Goal: Transaction & Acquisition: Purchase product/service

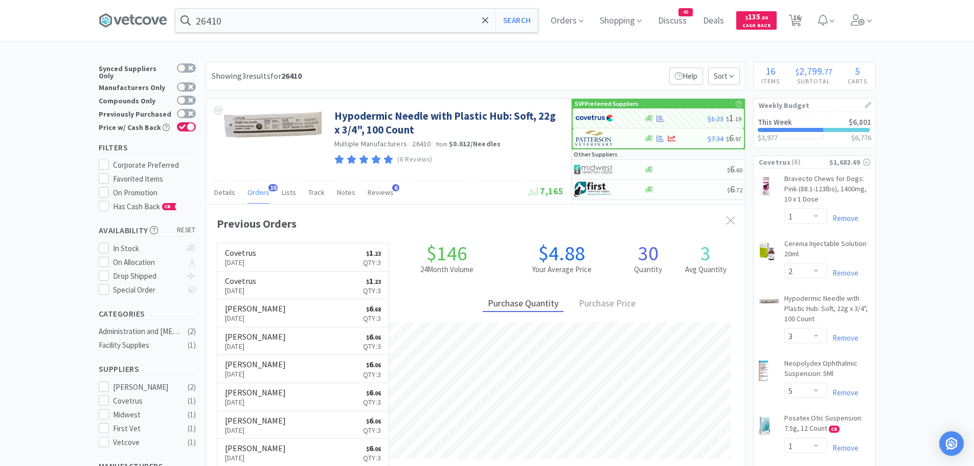
select select "1"
select select "2"
select select "3"
select select "5"
select select "1"
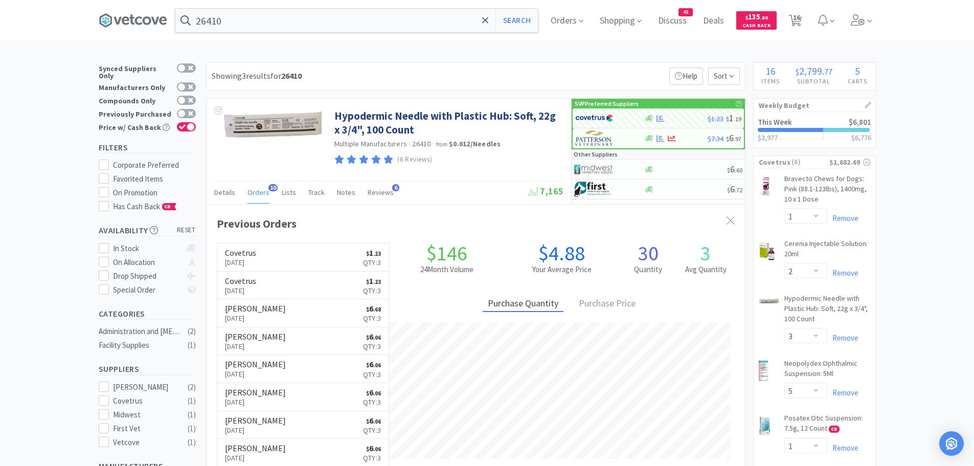
select select "2"
select select "20"
select select "6"
select select "50"
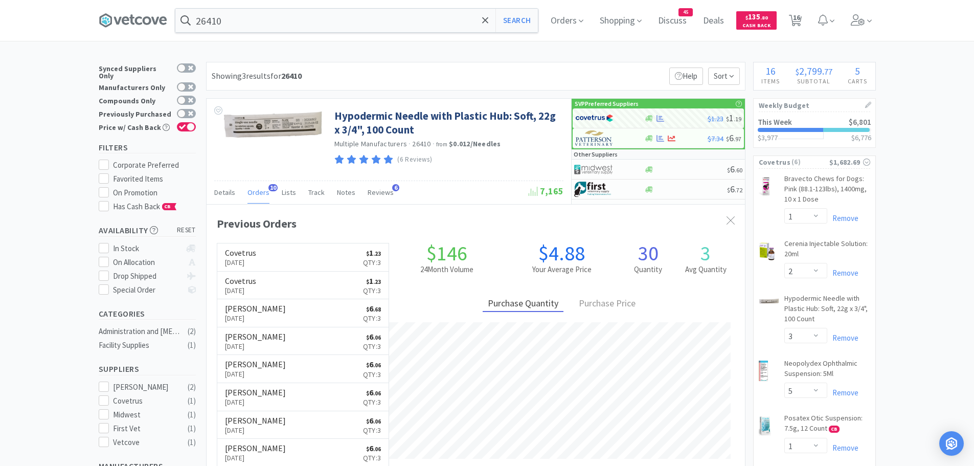
select select "2"
select select "1"
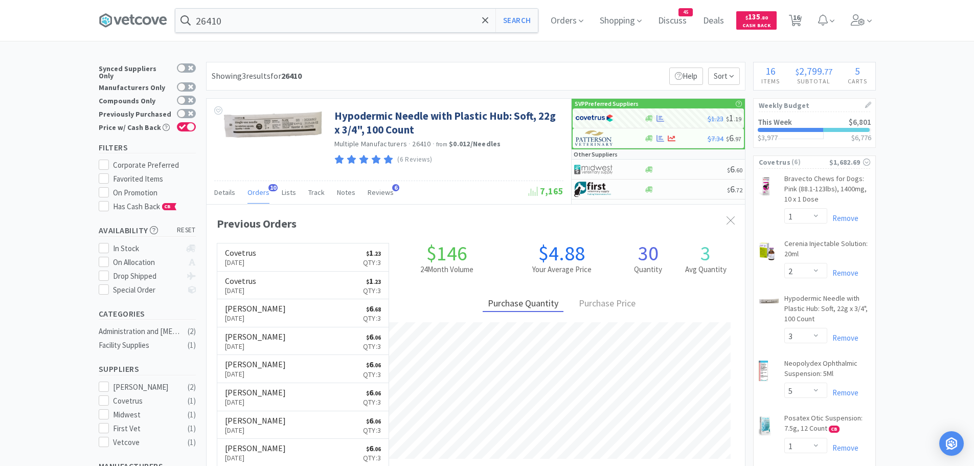
select select "2"
click at [800, 21] on span "16" at bounding box center [796, 17] width 7 height 41
select select "1"
select select "2"
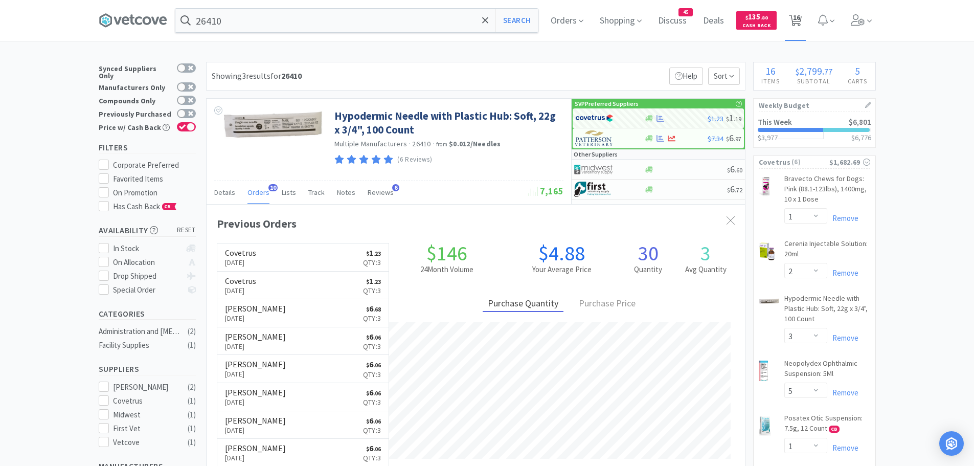
select select "1"
select select "2"
select select "3"
select select "5"
select select "1"
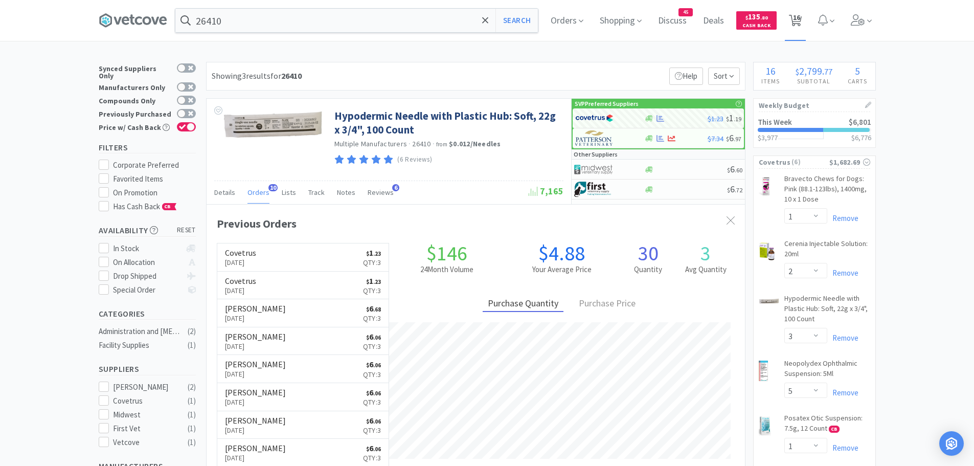
select select "2"
select select "20"
select select "6"
select select "50"
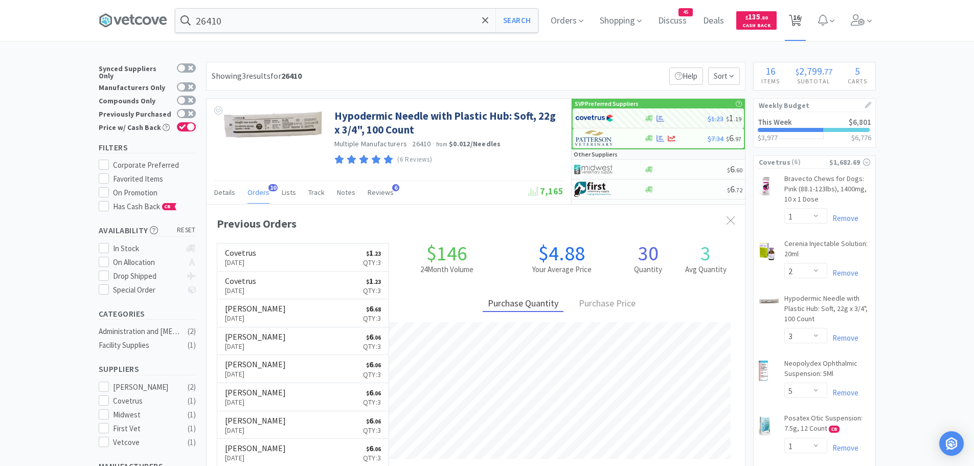
select select "2"
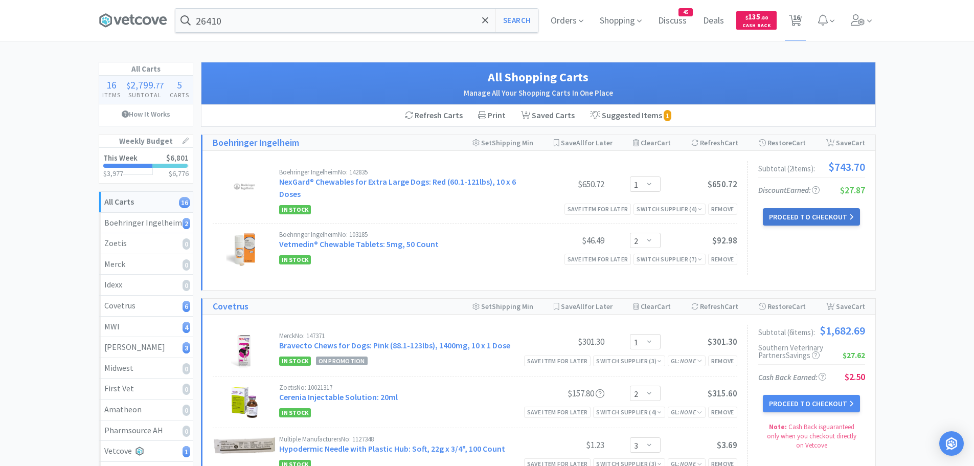
click at [796, 217] on button "Proceed to Checkout" at bounding box center [811, 216] width 97 height 17
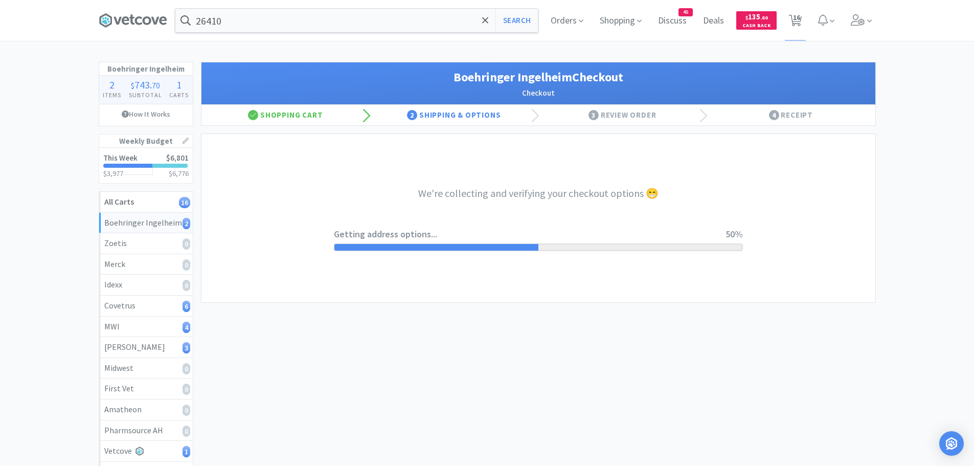
select select "invoice"
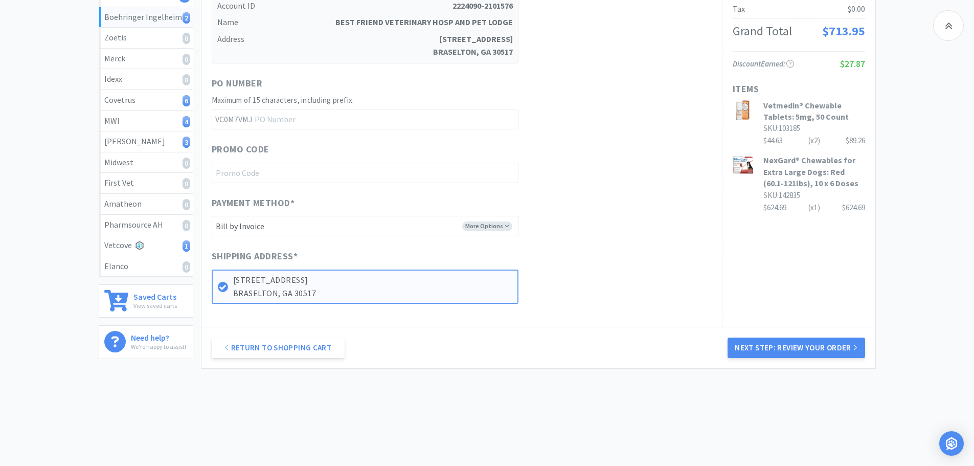
scroll to position [213, 0]
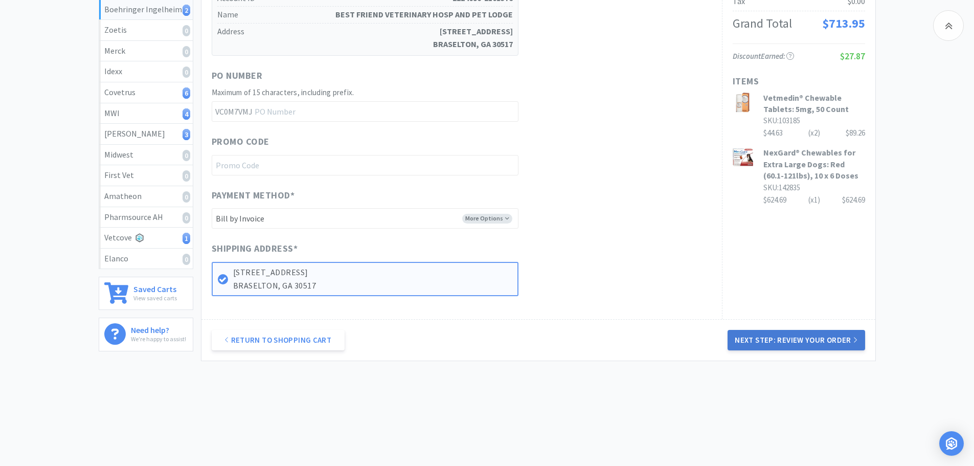
click at [757, 338] on button "Next Step: Review Your Order" at bounding box center [796, 340] width 137 height 20
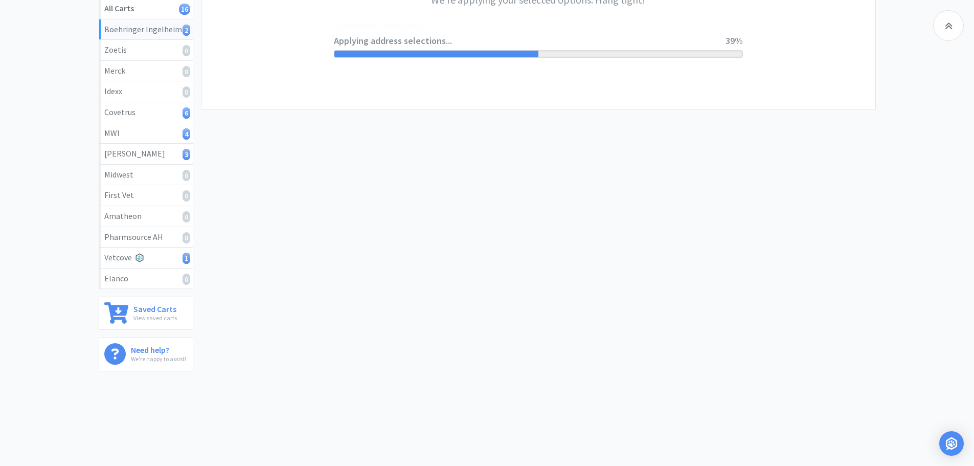
scroll to position [0, 0]
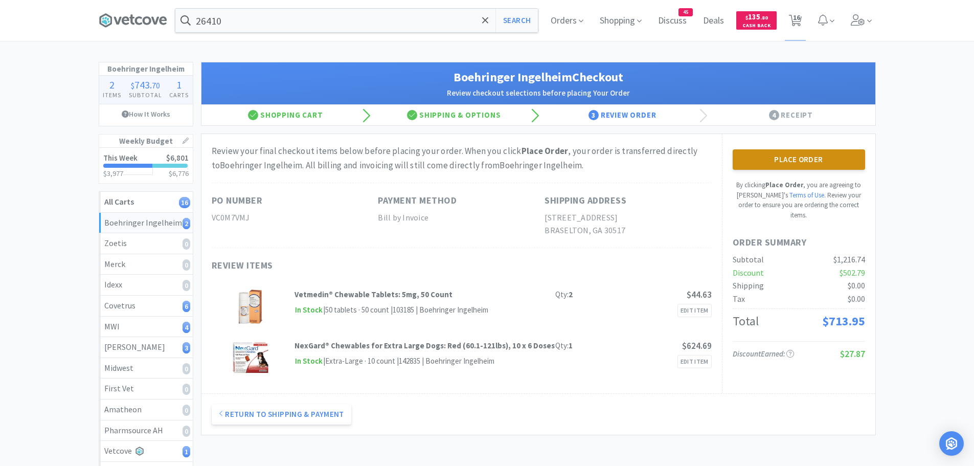
click at [761, 161] on button "Place Order" at bounding box center [799, 159] width 132 height 20
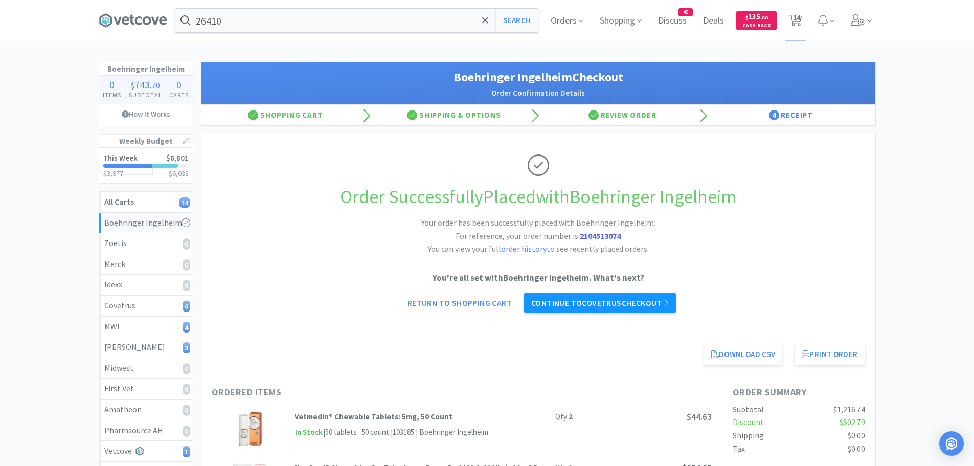
click at [624, 298] on link "Continue to Covetrus checkout" at bounding box center [600, 302] width 152 height 20
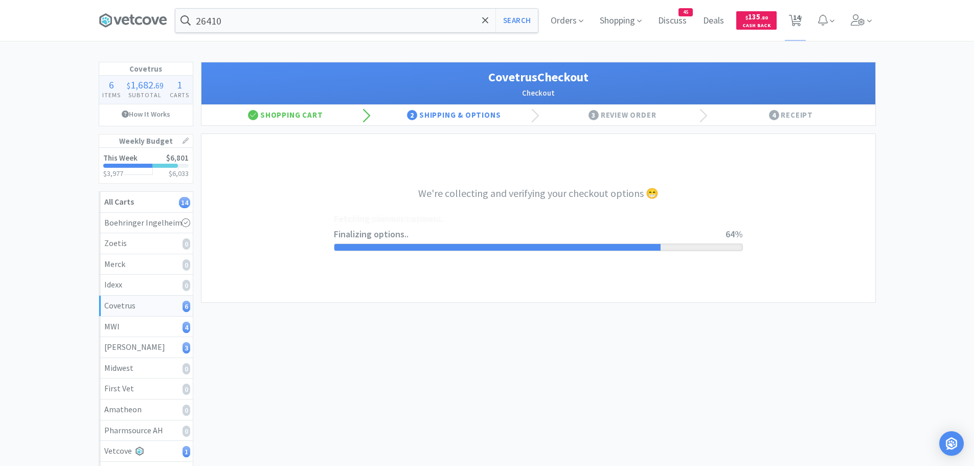
select select "ACCOUNT"
select select "cvt-standard-net"
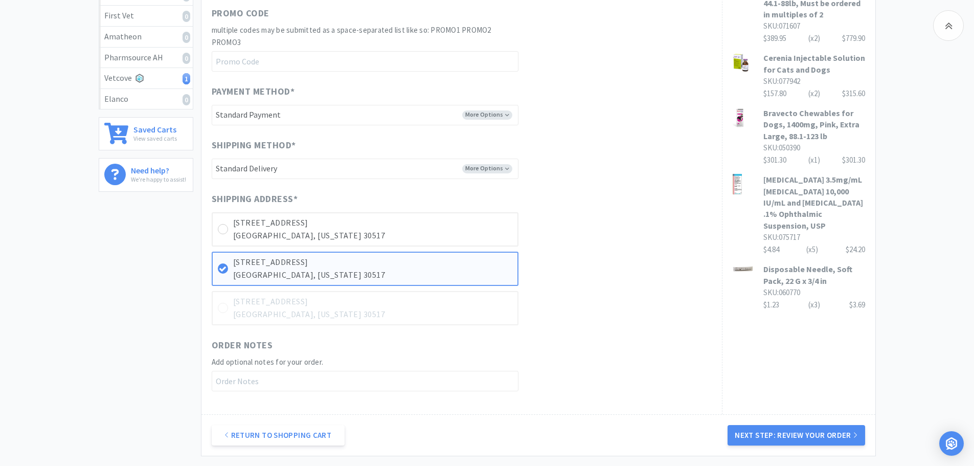
scroll to position [460, 0]
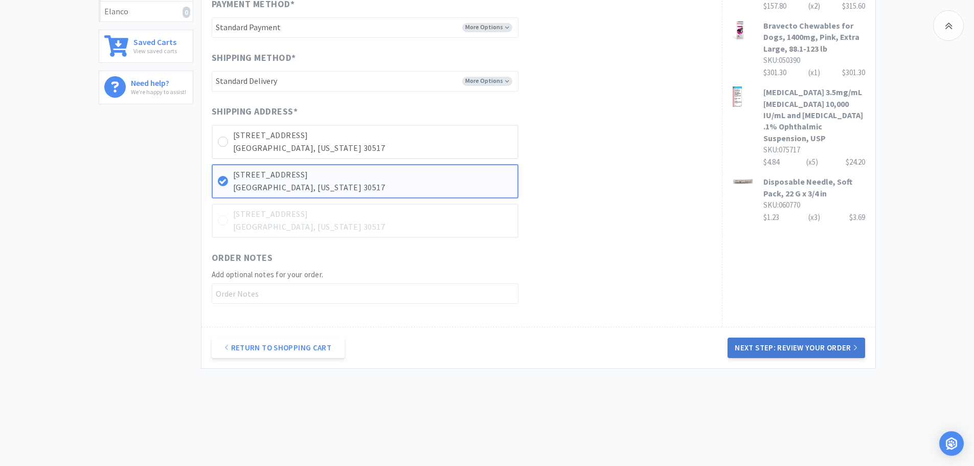
click at [790, 345] on button "Next Step: Review Your Order" at bounding box center [796, 347] width 137 height 20
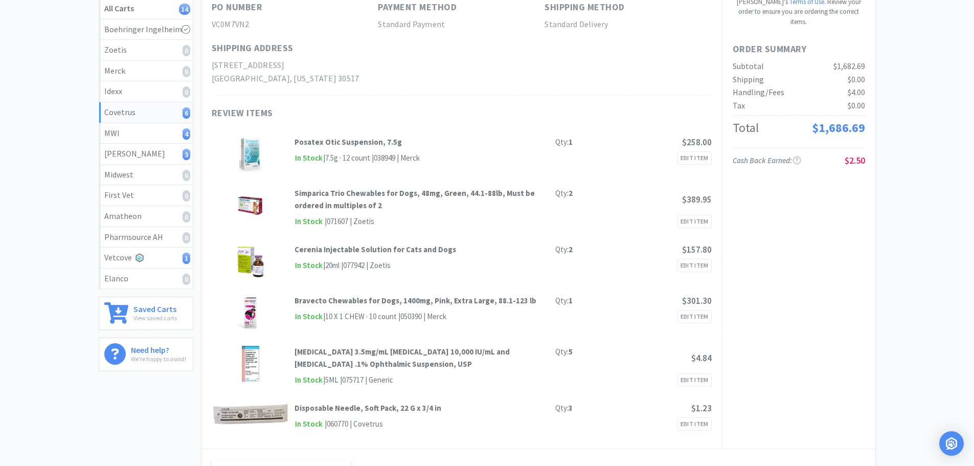
scroll to position [0, 0]
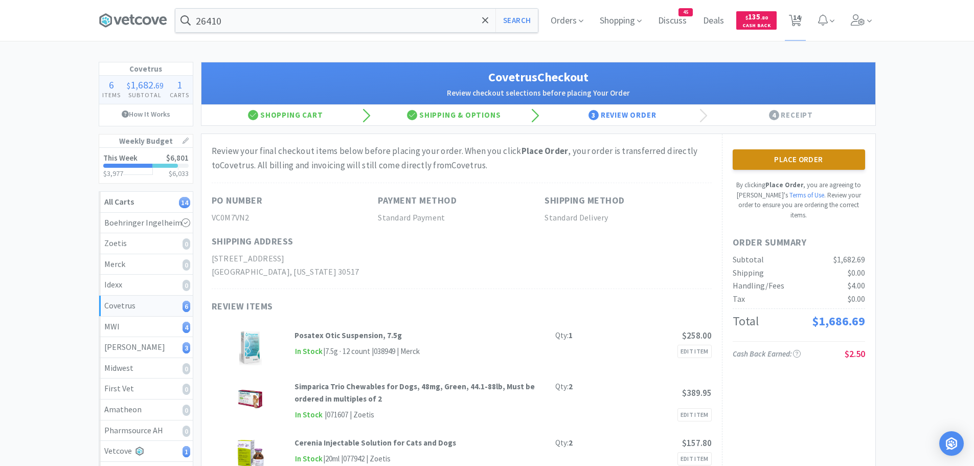
click at [787, 157] on button "Place Order" at bounding box center [799, 159] width 132 height 20
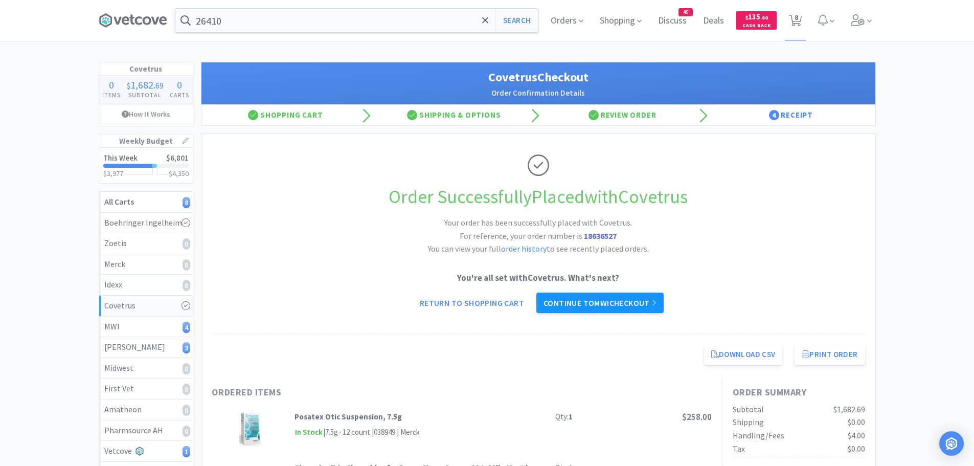
click at [604, 301] on link "Continue to MWI checkout" at bounding box center [599, 302] width 127 height 20
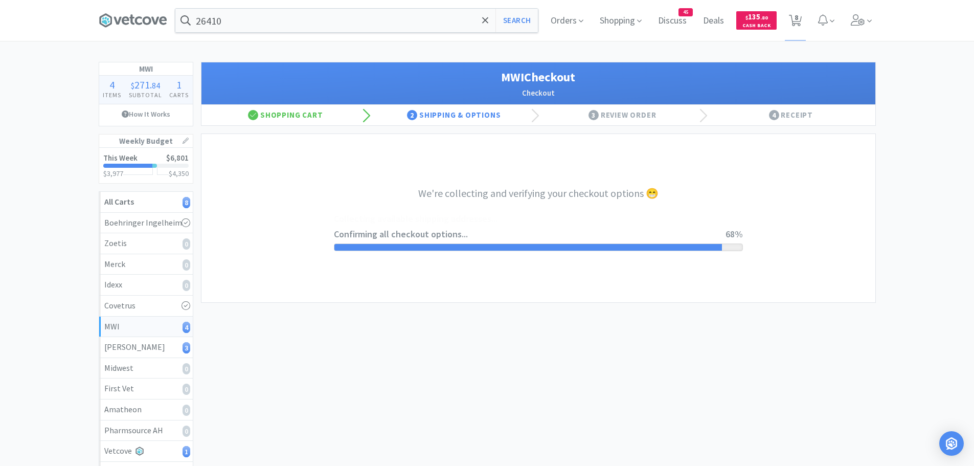
select select "STD_"
select select "FGA"
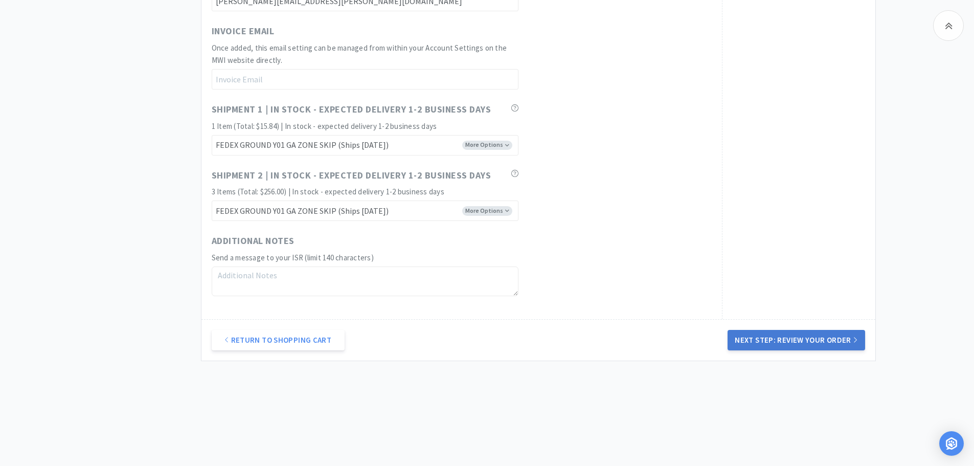
click at [761, 339] on button "Next Step: Review Your Order" at bounding box center [796, 340] width 137 height 20
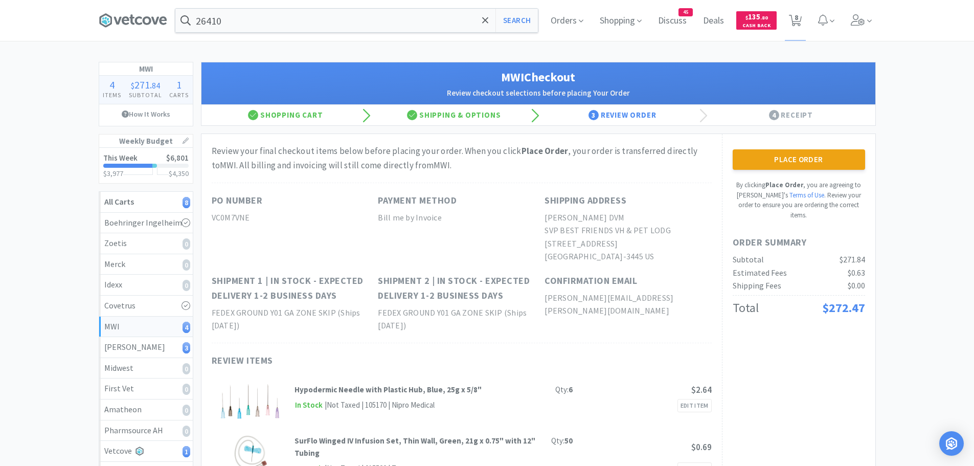
click at [816, 154] on button "Place Order" at bounding box center [799, 159] width 132 height 20
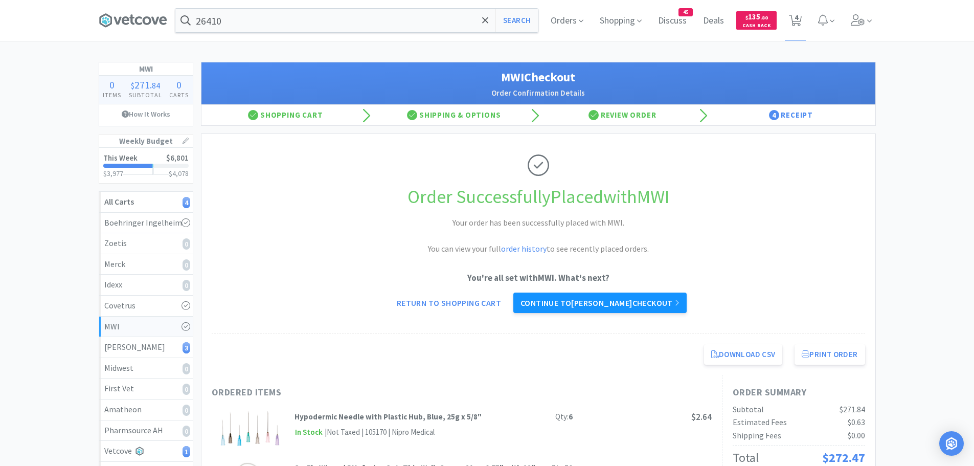
click at [587, 305] on link "Continue to [PERSON_NAME] checkout" at bounding box center [599, 302] width 173 height 20
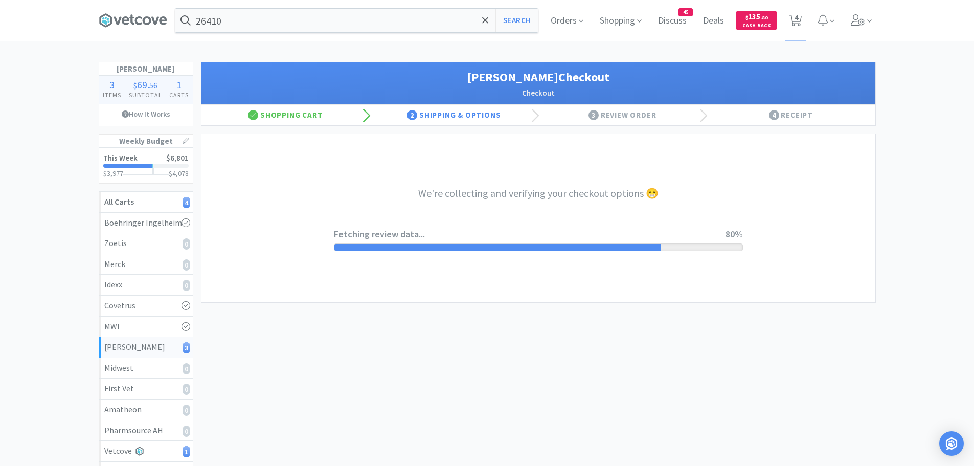
select select "1"
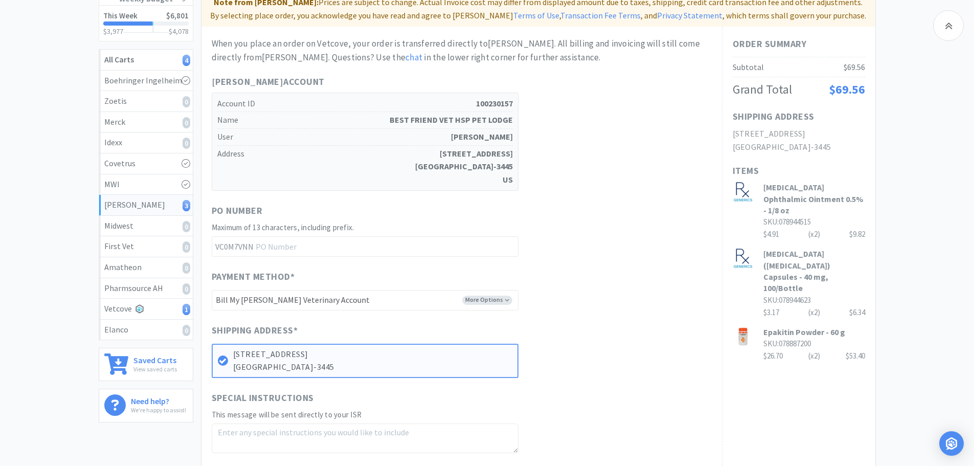
scroll to position [299, 0]
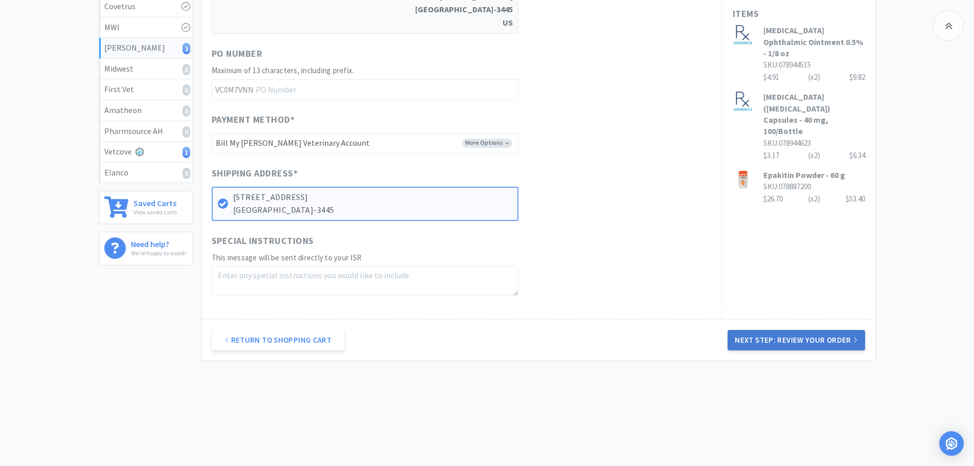
click at [753, 343] on button "Next Step: Review Your Order" at bounding box center [796, 340] width 137 height 20
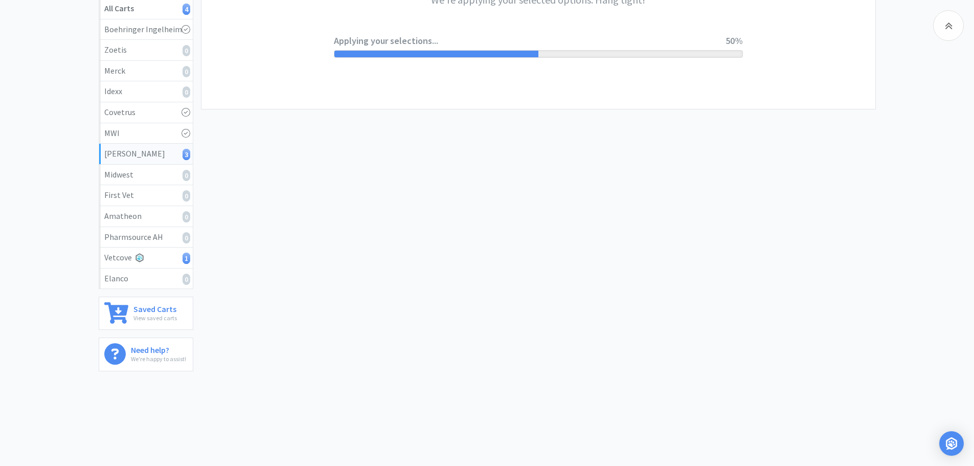
scroll to position [0, 0]
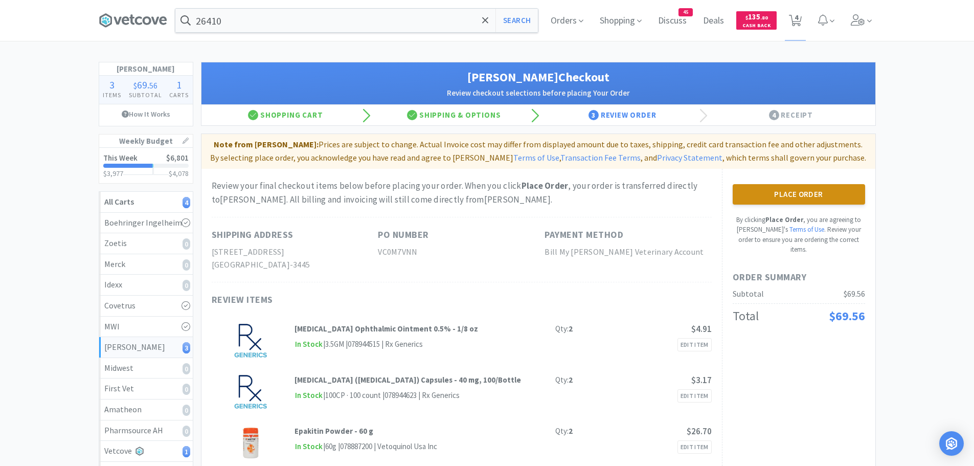
click at [808, 196] on button "Place Order" at bounding box center [799, 194] width 132 height 20
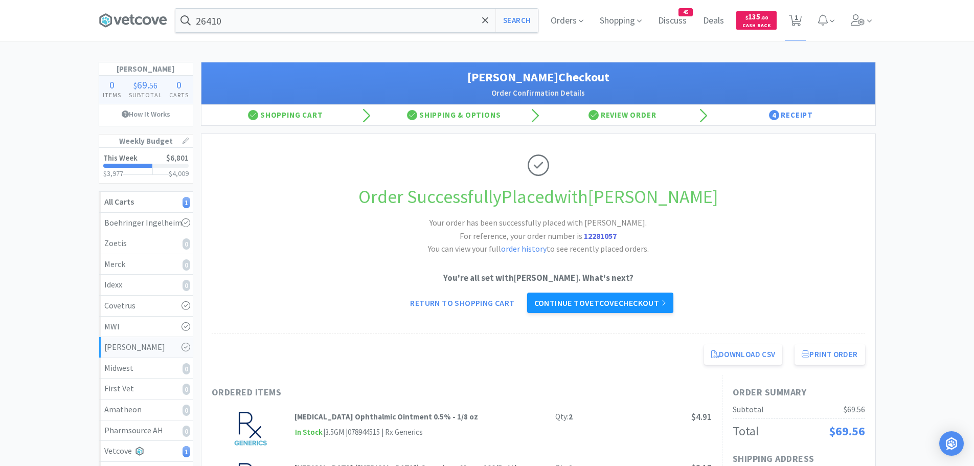
click at [568, 302] on link "Continue to Vetcove checkout" at bounding box center [600, 302] width 146 height 20
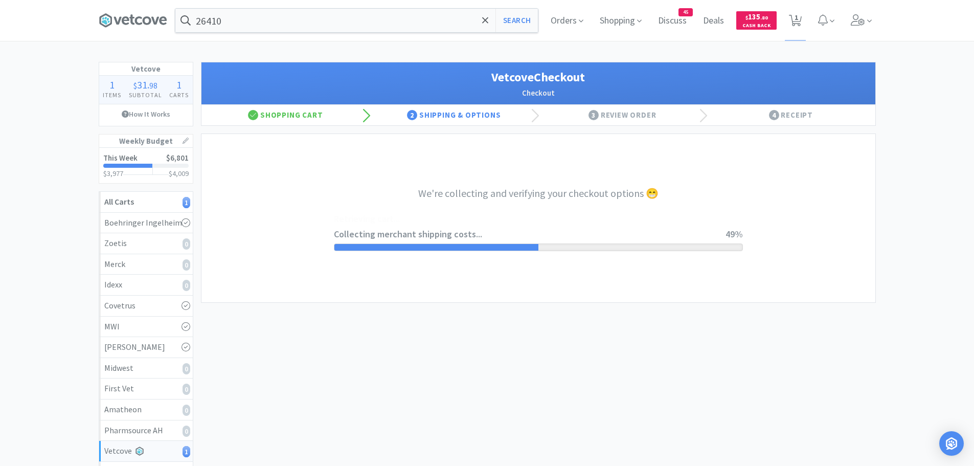
select select "1994"
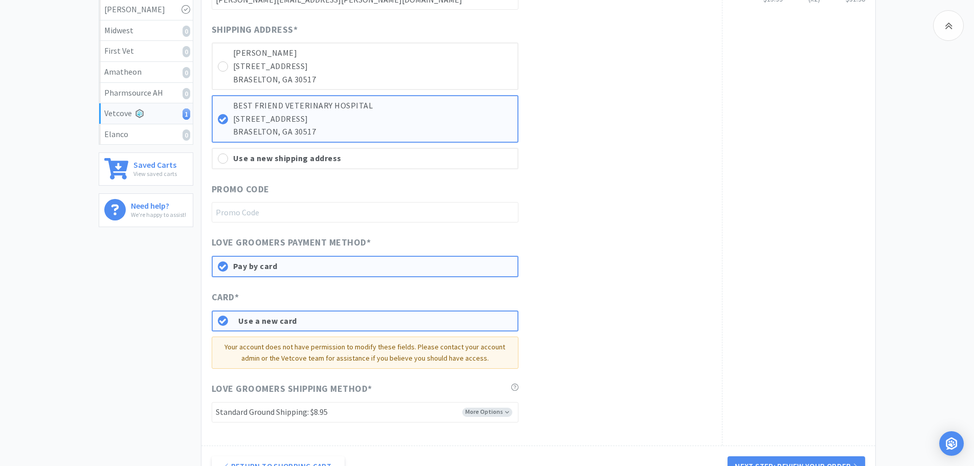
scroll to position [464, 0]
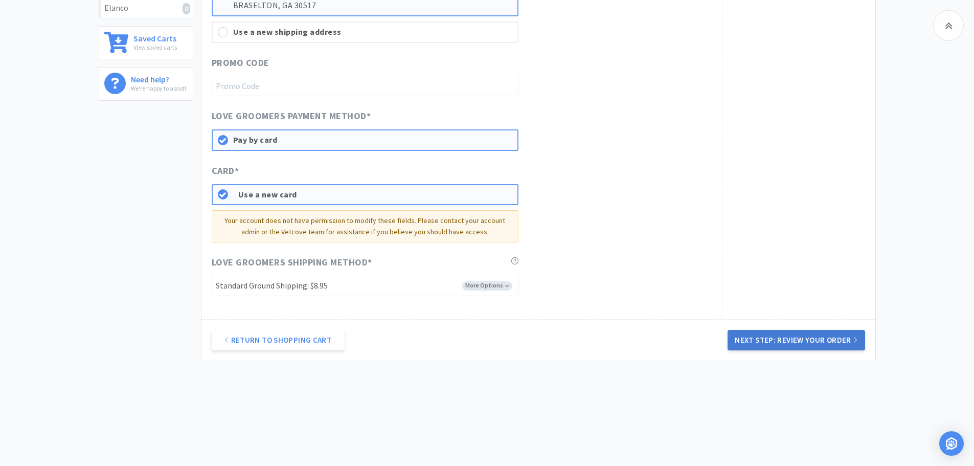
click at [772, 342] on button "Next Step: Review Your Order" at bounding box center [796, 340] width 137 height 20
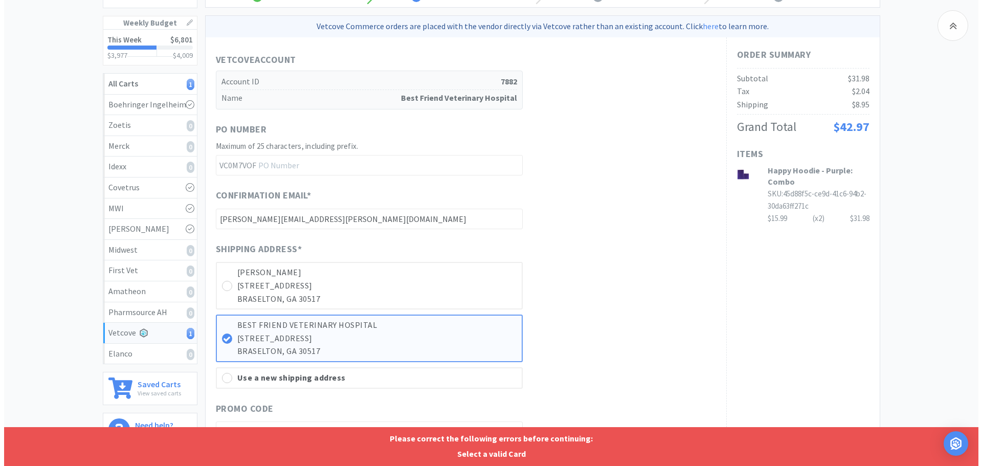
scroll to position [0, 0]
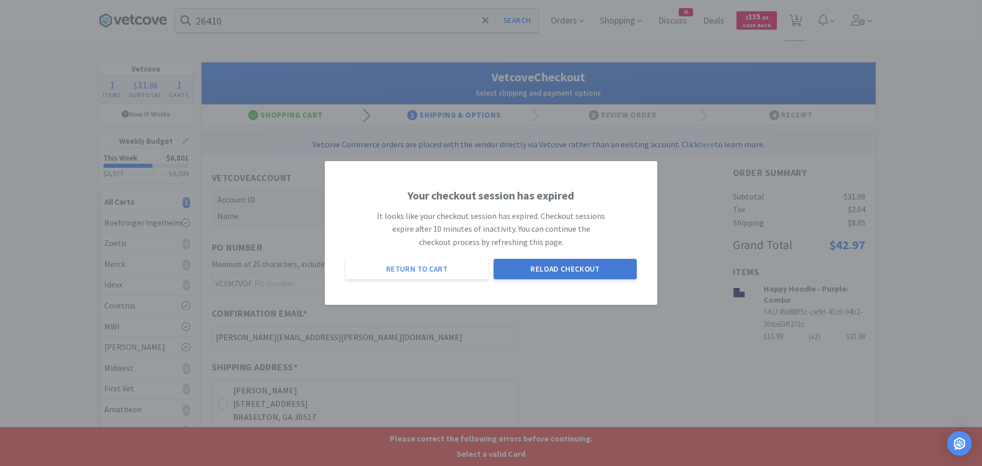
click at [542, 271] on button "Reload Checkout" at bounding box center [564, 269] width 143 height 20
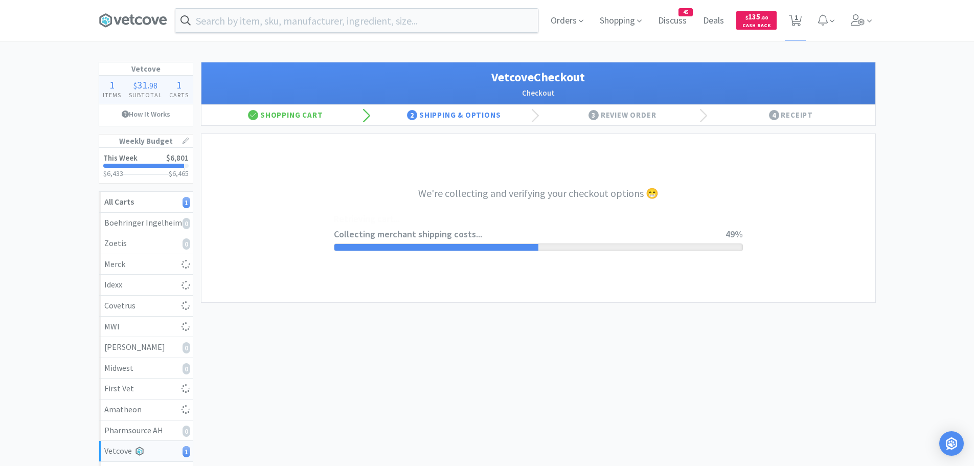
select select "1994"
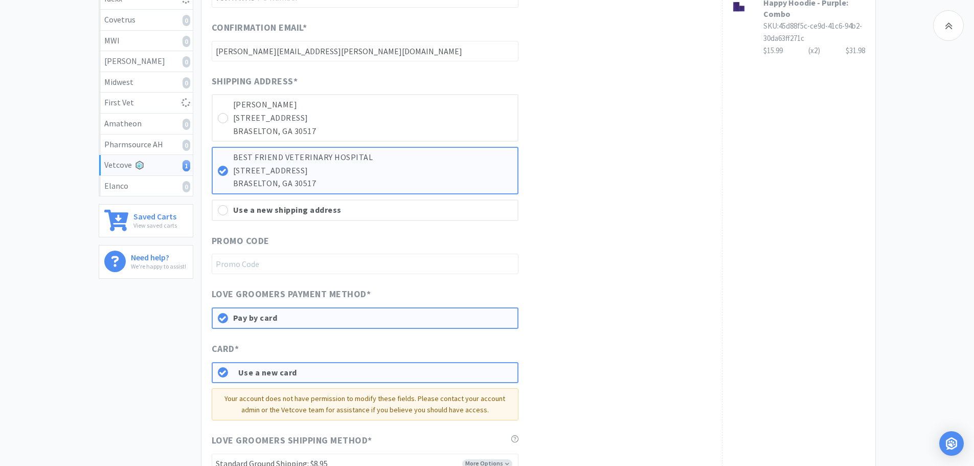
scroll to position [358, 0]
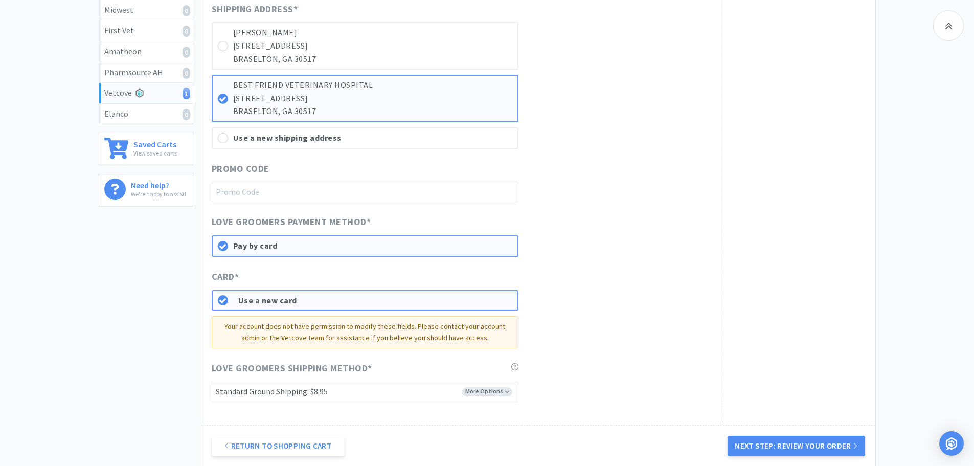
click at [281, 247] on div "Pay by card" at bounding box center [372, 245] width 279 height 13
click at [764, 447] on button "Next Step: Review Your Order" at bounding box center [796, 446] width 137 height 20
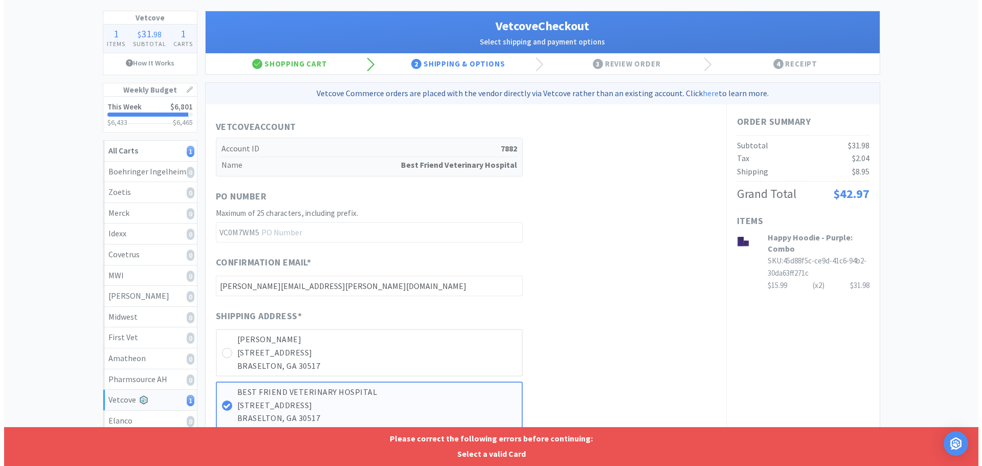
scroll to position [0, 0]
